Goal: Subscribe to service/newsletter

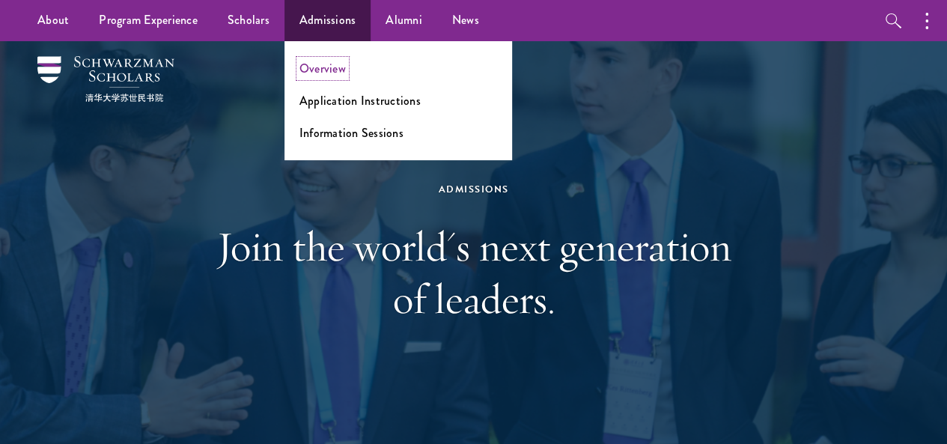
click at [338, 72] on link "Overview" at bounding box center [323, 68] width 46 height 17
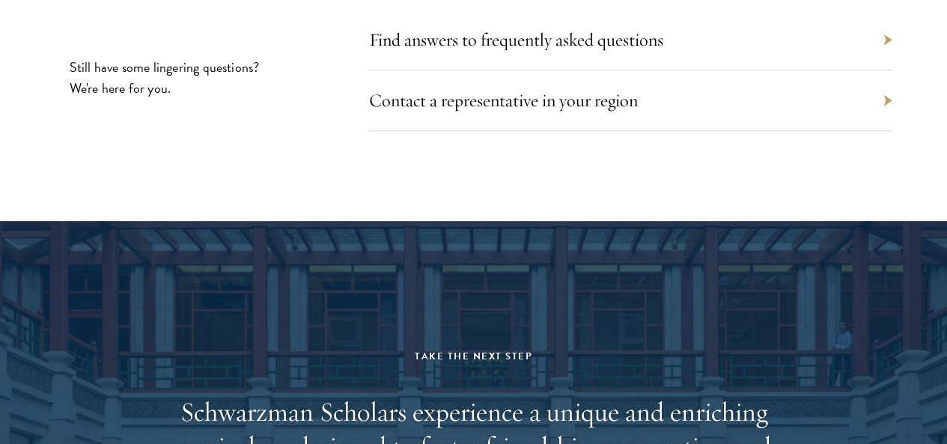
scroll to position [6629, 0]
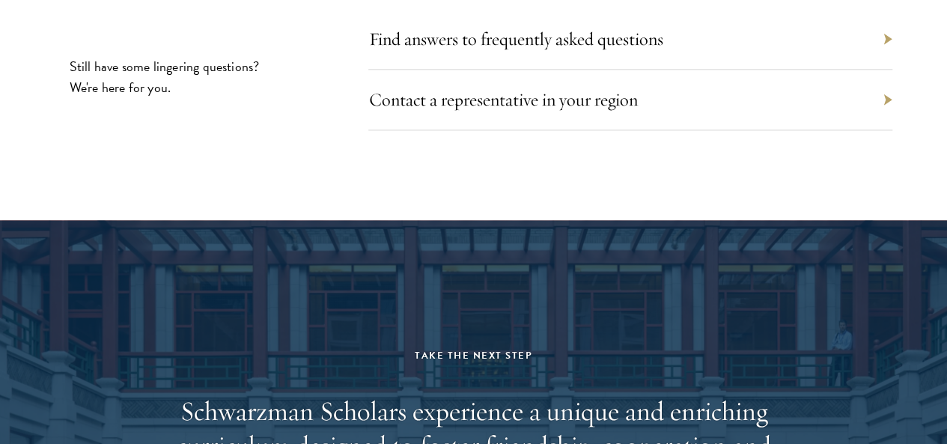
click at [819, 70] on div "Find answers to frequently asked questions" at bounding box center [630, 39] width 524 height 61
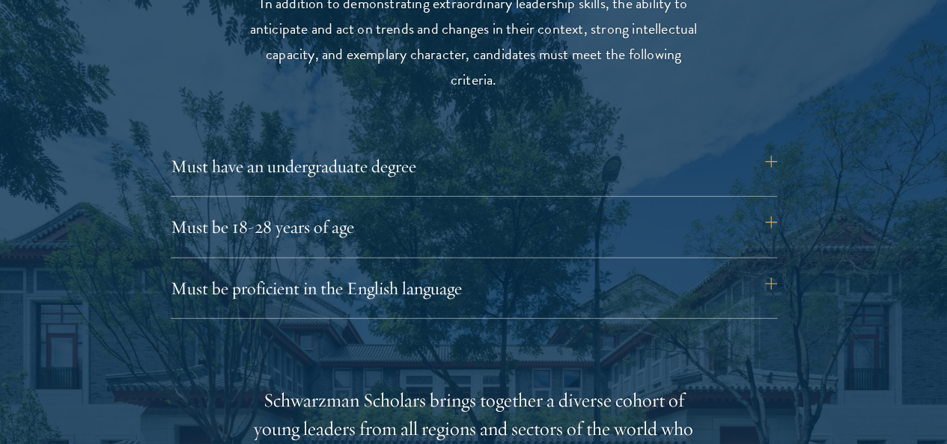
scroll to position [2001, 0]
click at [779, 270] on button "Must be proficient in the English language" at bounding box center [481, 288] width 607 height 36
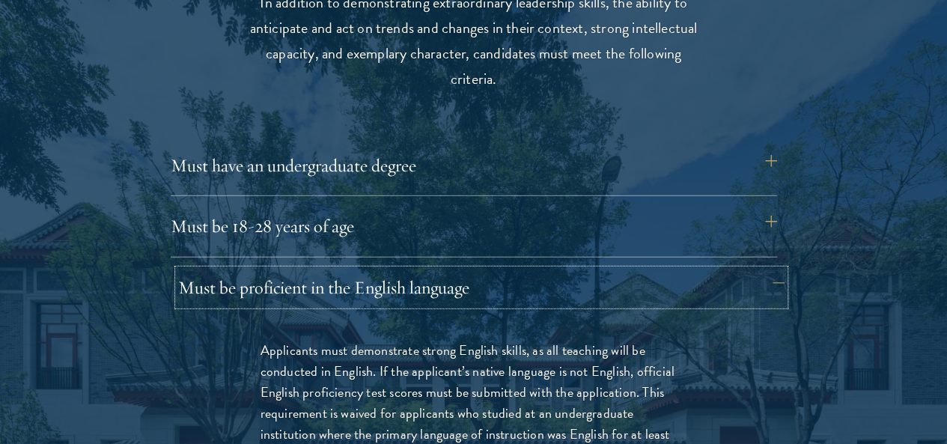
click at [779, 270] on button "Must be proficient in the English language" at bounding box center [481, 288] width 607 height 36
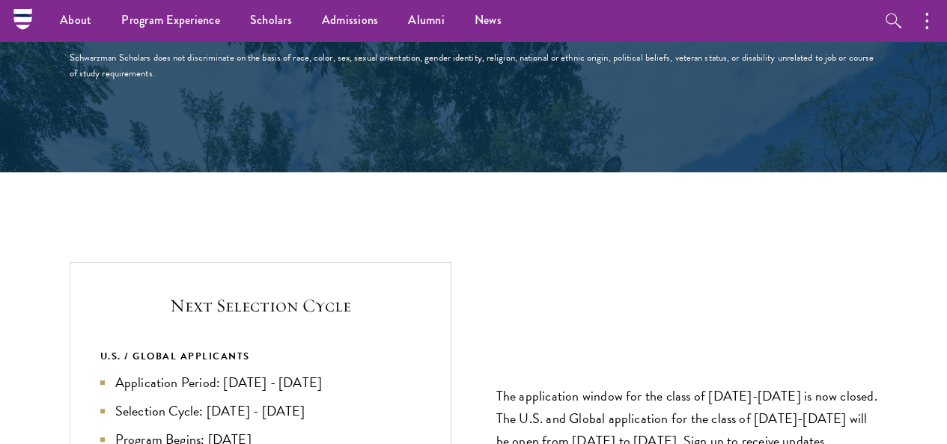
scroll to position [2915, 0]
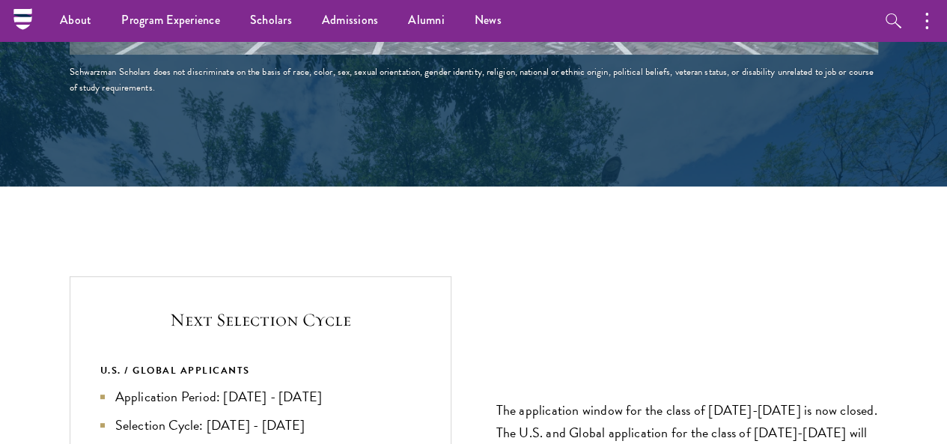
scroll to position [2915, 0]
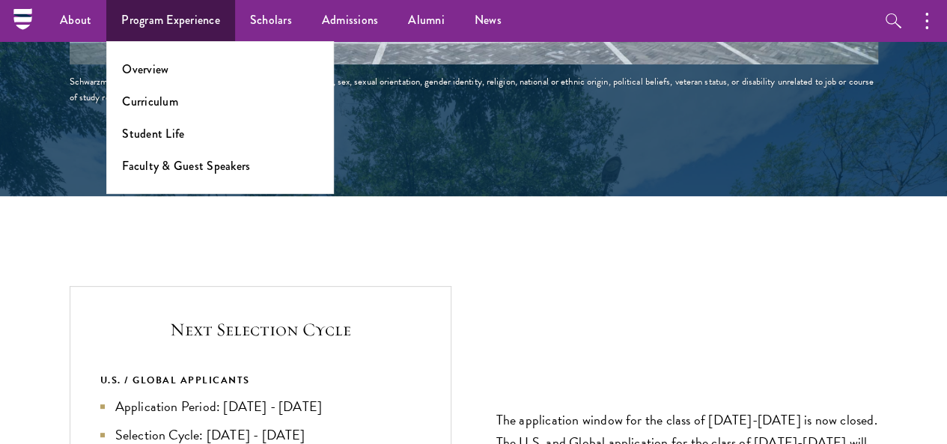
click at [168, 79] on ul "Overview Curriculum Student Life Faculty & Guest Speakers" at bounding box center [220, 117] width 228 height 153
click at [157, 73] on link "Overview" at bounding box center [145, 69] width 46 height 17
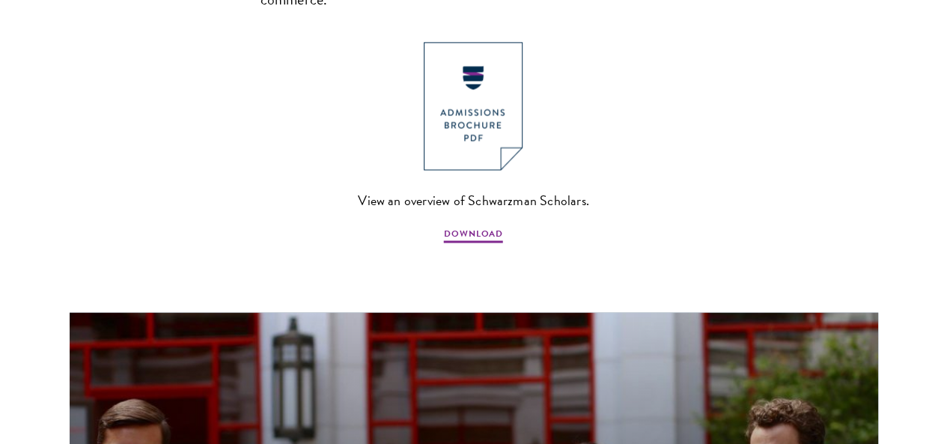
scroll to position [1183, 0]
click at [481, 230] on span "DOWNLOAD" at bounding box center [473, 235] width 59 height 18
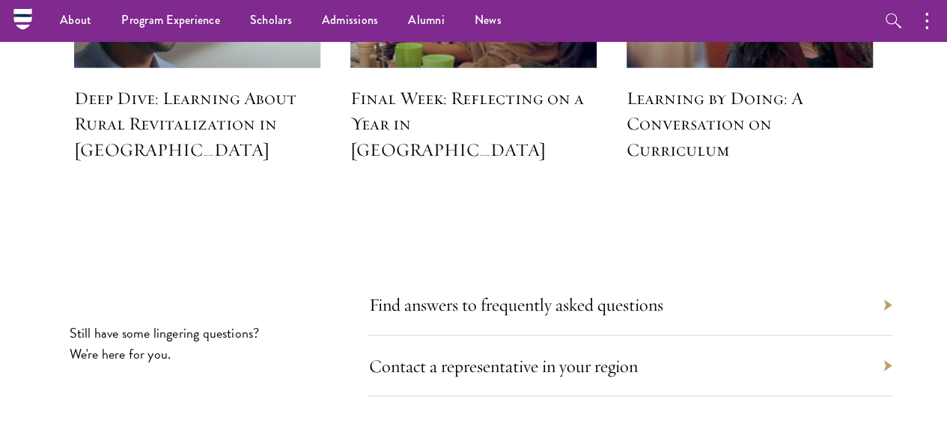
scroll to position [6764, 0]
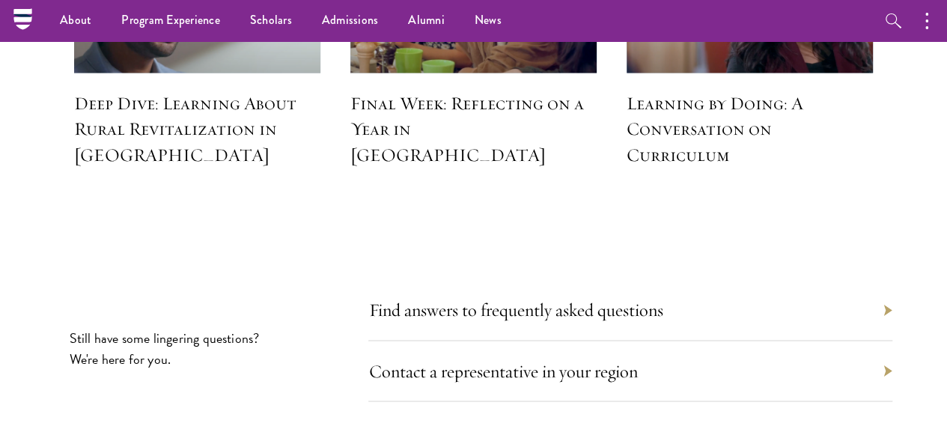
click at [711, 295] on section "Still have some lingering questions? We're here for you. Find answers to freque…" at bounding box center [473, 434] width 947 height 279
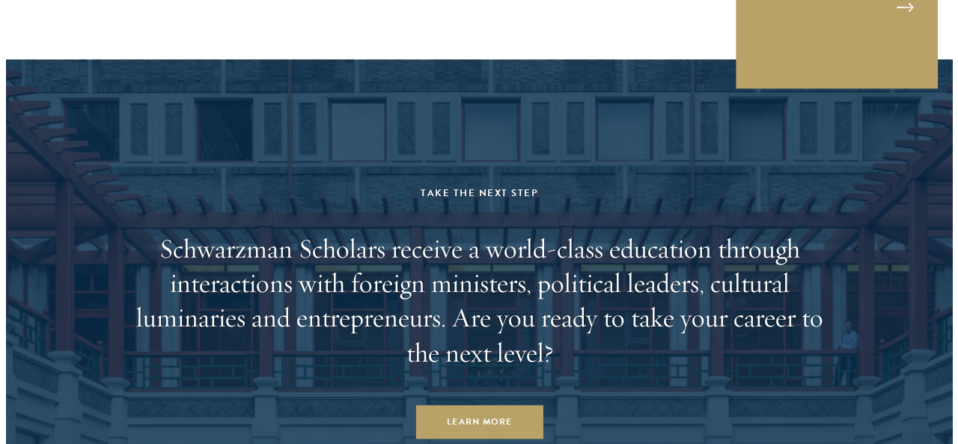
scroll to position [7539, 0]
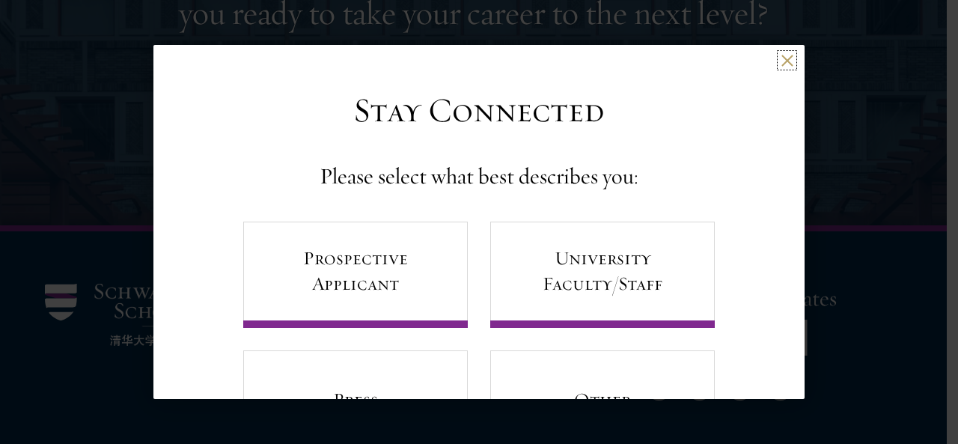
scroll to position [91, 0]
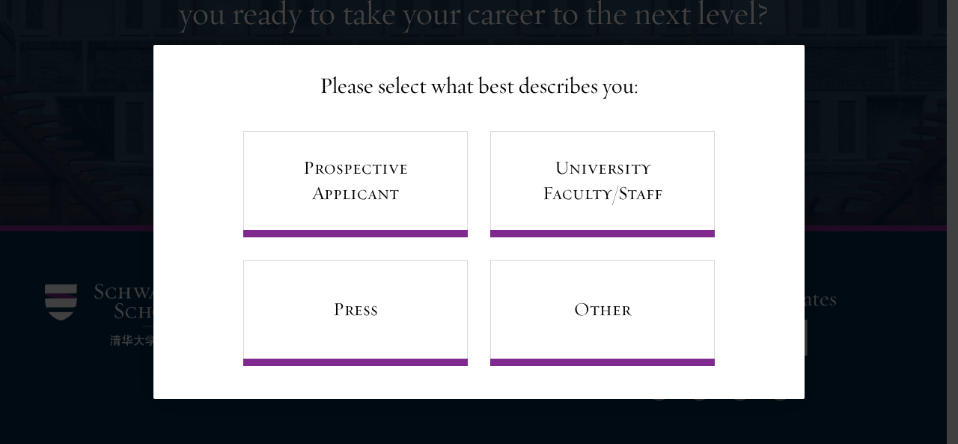
click at [740, 241] on div "Stay Connected Please select what best describes you: Prospective Applicant Uni…" at bounding box center [478, 182] width 651 height 367
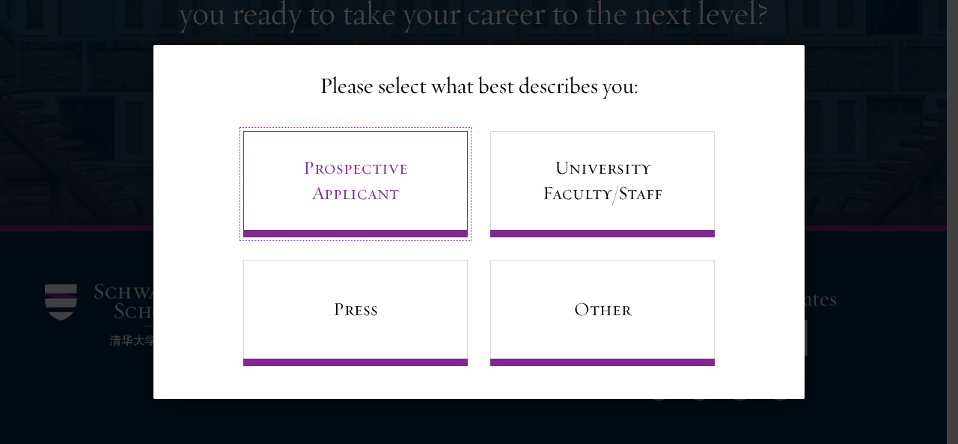
click at [404, 194] on link "Prospective Applicant" at bounding box center [355, 184] width 225 height 106
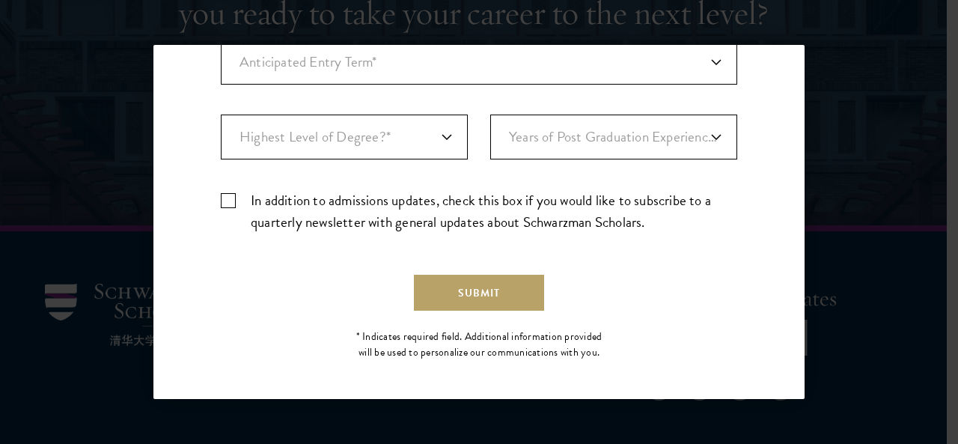
scroll to position [571, 0]
click at [716, 133] on select "Years of Post Graduation Experience?* 1 2 3 4 5 6 7 8 9 10" at bounding box center [613, 135] width 247 height 45
click at [408, 140] on select "Highest Level of Degree?* PHD Bachelor's Master's Current Undergraduate Student" at bounding box center [344, 135] width 247 height 45
select select "baef124f-e103-44b1-8ca6-5d0669438e44"
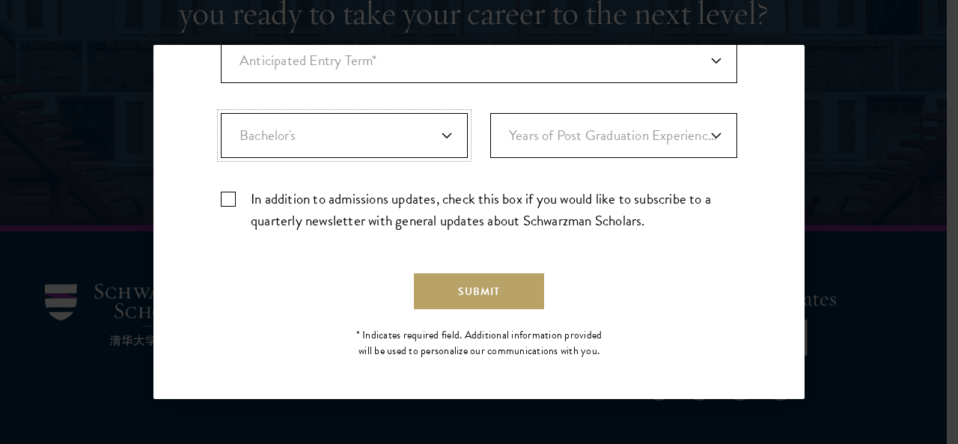
click at [221, 113] on select "Highest Level of Degree?* PHD Bachelor's Master's Current Undergraduate Student" at bounding box center [344, 135] width 247 height 45
click at [621, 124] on select "Years of Post Graduation Experience?* 1 2 3 4 5 6 7 8 9 10" at bounding box center [613, 135] width 247 height 45
select select "1"
click at [490, 113] on select "Years of Post Graduation Experience?* 1 2 3 4 5 6 7 8 9 10" at bounding box center [613, 135] width 247 height 45
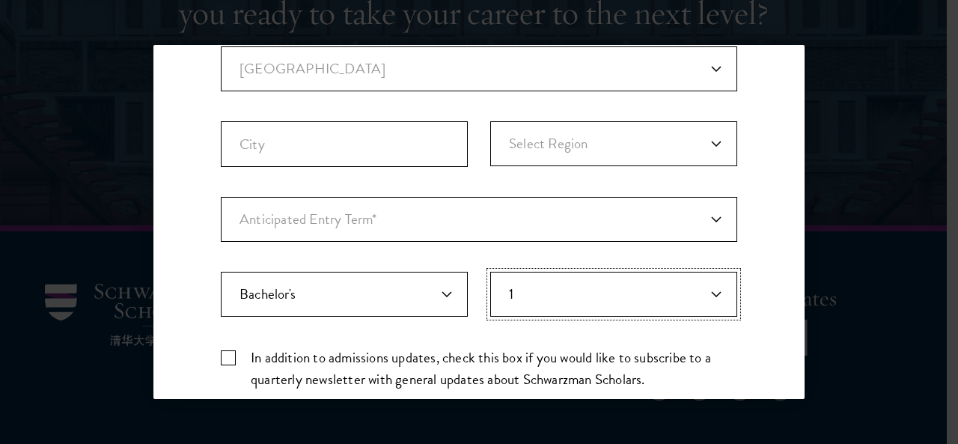
scroll to position [410, 0]
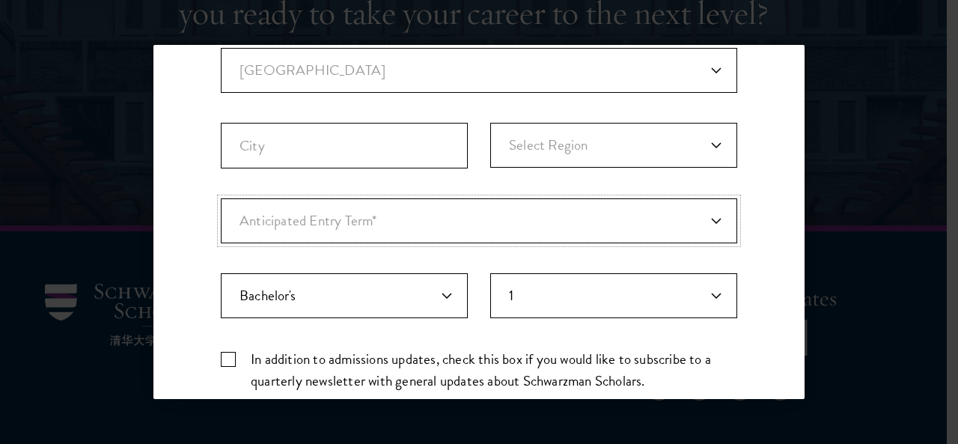
click at [710, 210] on select "Anticipated Entry Term* August 2026 (Application opens April 2025) Just Explori…" at bounding box center [479, 220] width 517 height 45
select select "e64b8ab3-eabb-4867-96d5-7e6b4840665f"
click at [221, 198] on select "Anticipated Entry Term* August 2026 (Application opens April 2025) Just Explori…" at bounding box center [479, 220] width 517 height 45
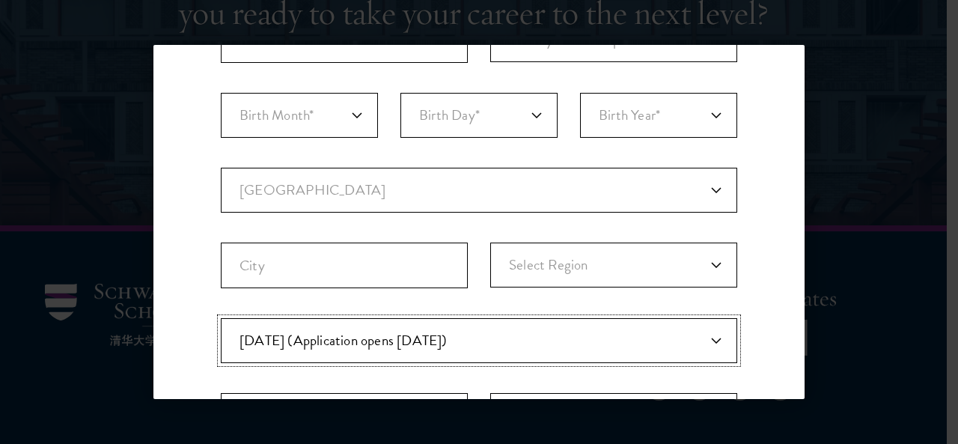
scroll to position [286, 0]
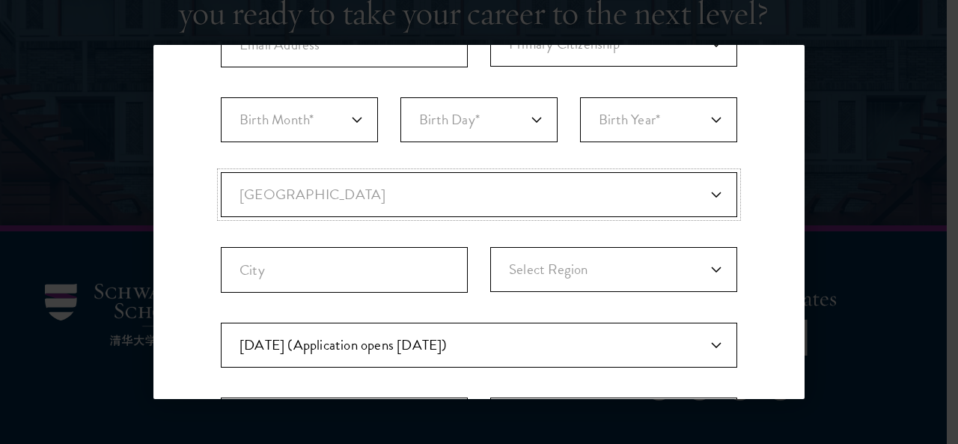
click at [708, 201] on select "Current Country Afghanistan Aland Islands Albania Algeria Andorra Angola Anguil…" at bounding box center [479, 194] width 517 height 45
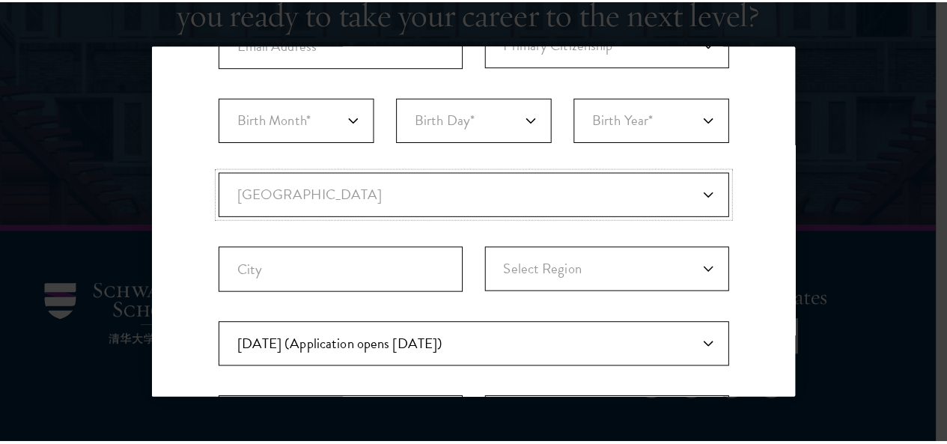
scroll to position [0, 0]
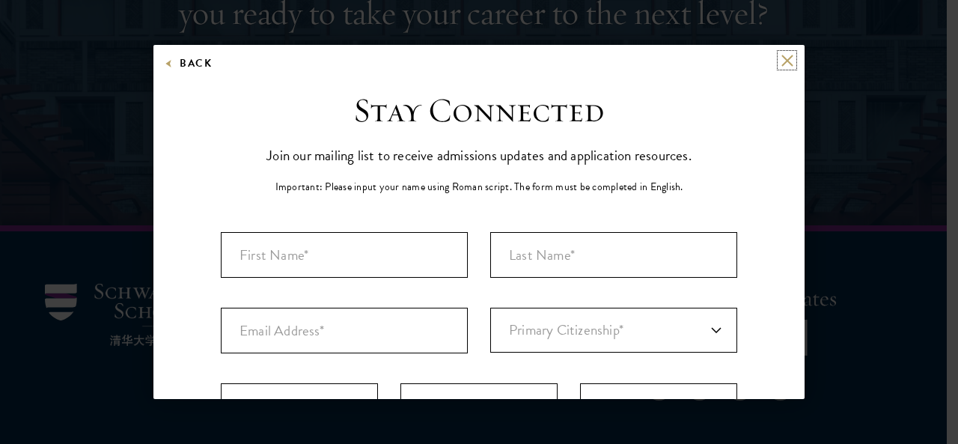
click at [781, 61] on button at bounding box center [787, 60] width 13 height 13
